Goal: Information Seeking & Learning: Find specific page/section

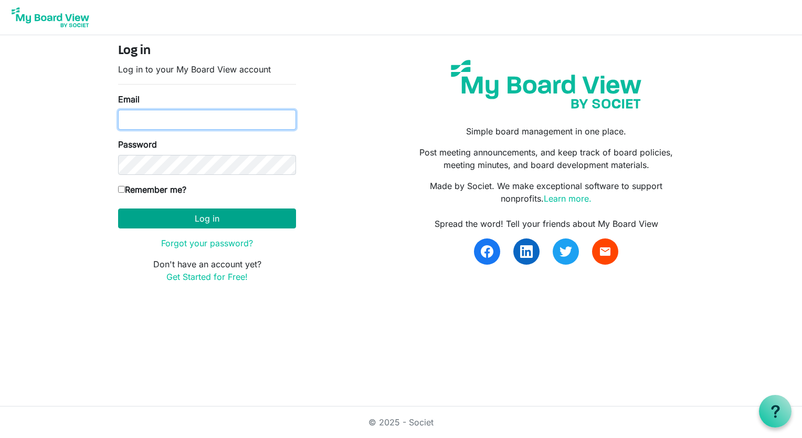
type input "kim@raisingthebar.org"
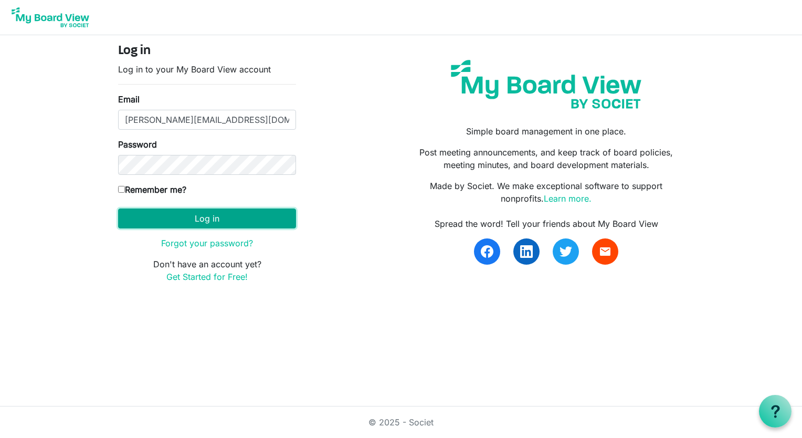
click at [211, 215] on button "Log in" at bounding box center [207, 218] width 178 height 20
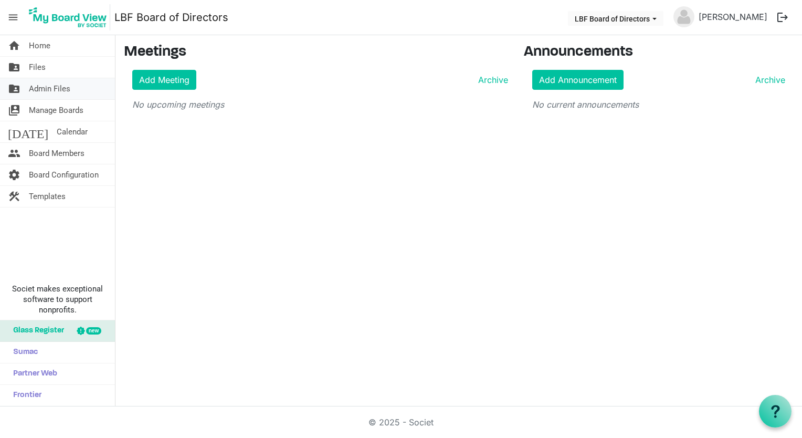
click at [57, 85] on span "Admin Files" at bounding box center [49, 88] width 41 height 21
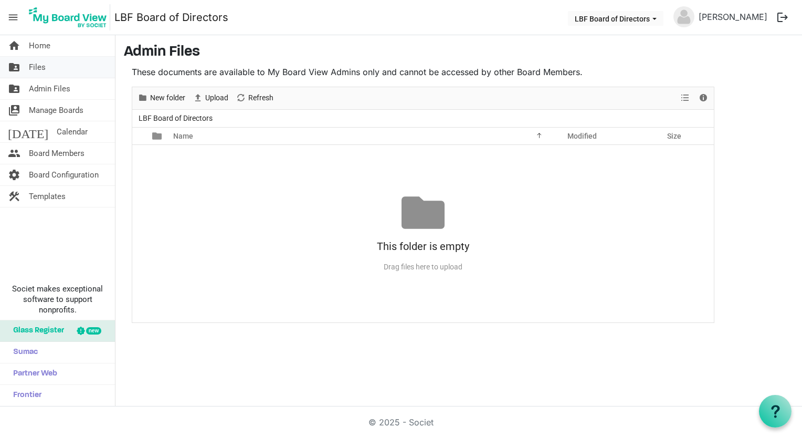
click at [38, 68] on span "Files" at bounding box center [37, 67] width 17 height 21
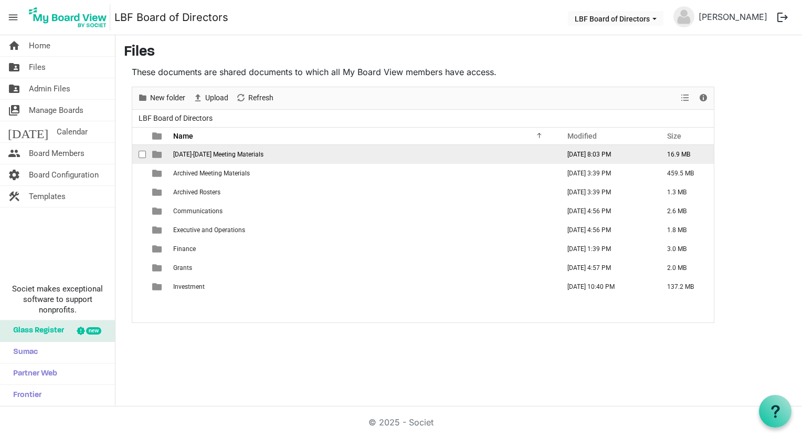
click at [210, 153] on span "[DATE]-[DATE] Meeting Materials" at bounding box center [218, 154] width 90 height 7
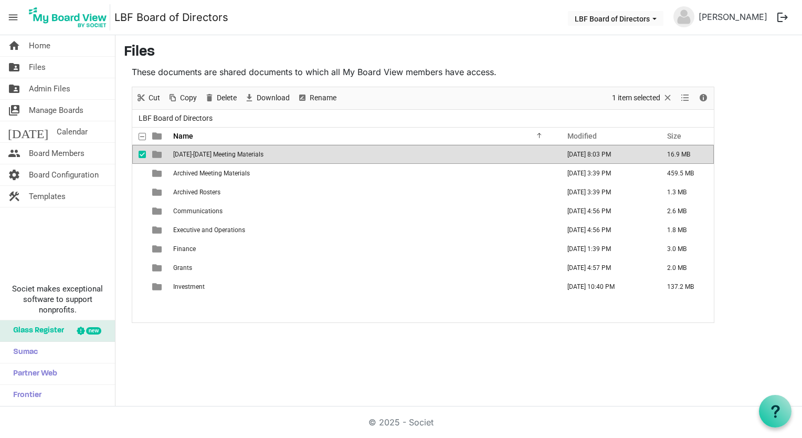
click at [209, 152] on span "[DATE]-[DATE] Meeting Materials" at bounding box center [218, 154] width 90 height 7
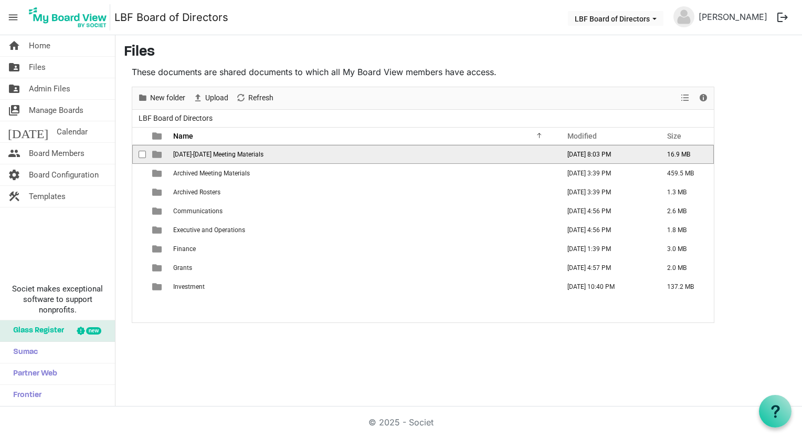
click at [226, 154] on span "[DATE]-[DATE] Meeting Materials" at bounding box center [218, 154] width 90 height 7
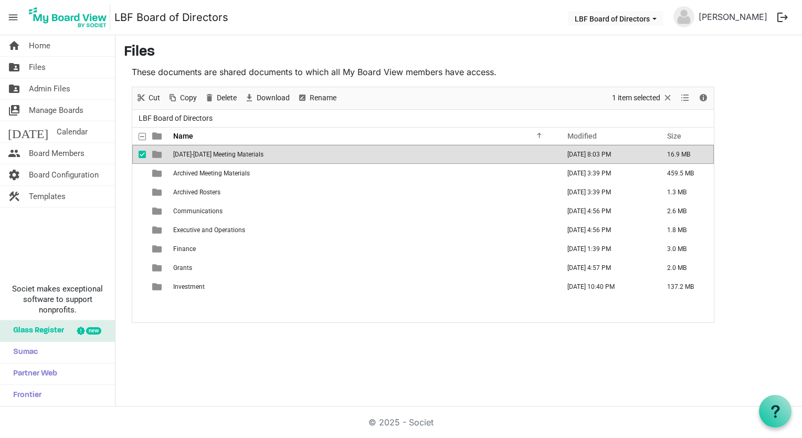
click at [226, 154] on span "[DATE]-[DATE] Meeting Materials" at bounding box center [218, 154] width 90 height 7
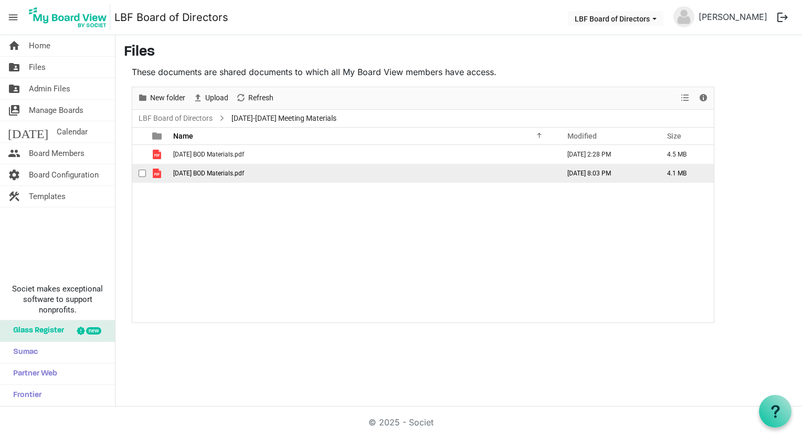
click at [219, 169] on span "[DATE] BOD Materials.pdf" at bounding box center [208, 172] width 71 height 7
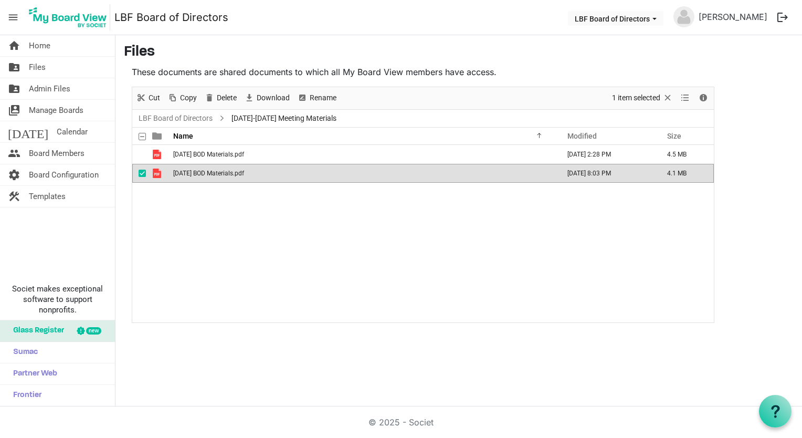
click at [219, 168] on td "[DATE] BOD Materials.pdf" at bounding box center [363, 173] width 386 height 19
